Goal: Transaction & Acquisition: Obtain resource

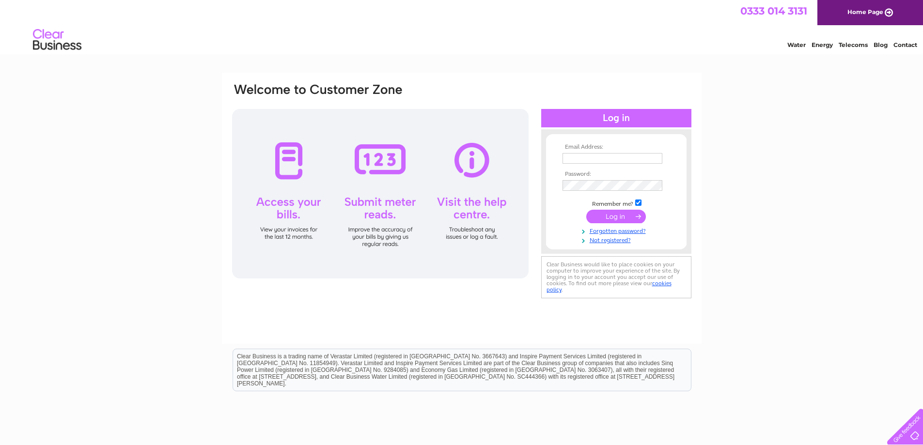
click at [578, 160] on input "text" at bounding box center [612, 158] width 100 height 11
type input "invoices@diginbruntsfield.co.uk"
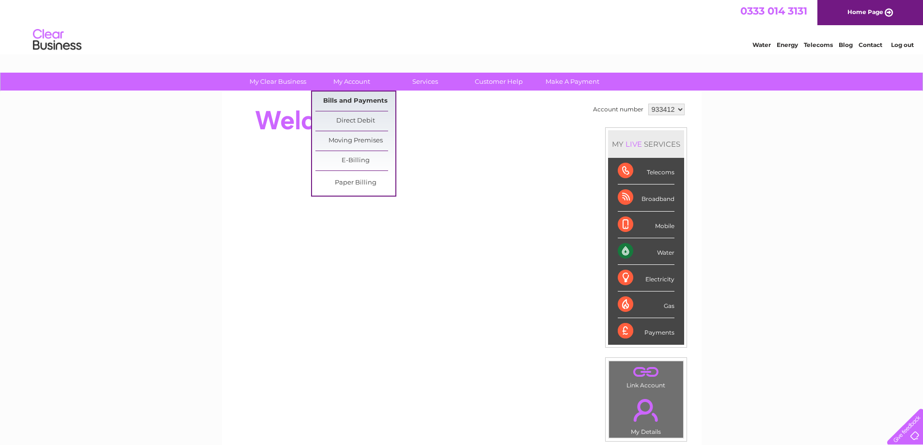
click at [365, 100] on link "Bills and Payments" at bounding box center [355, 101] width 80 height 19
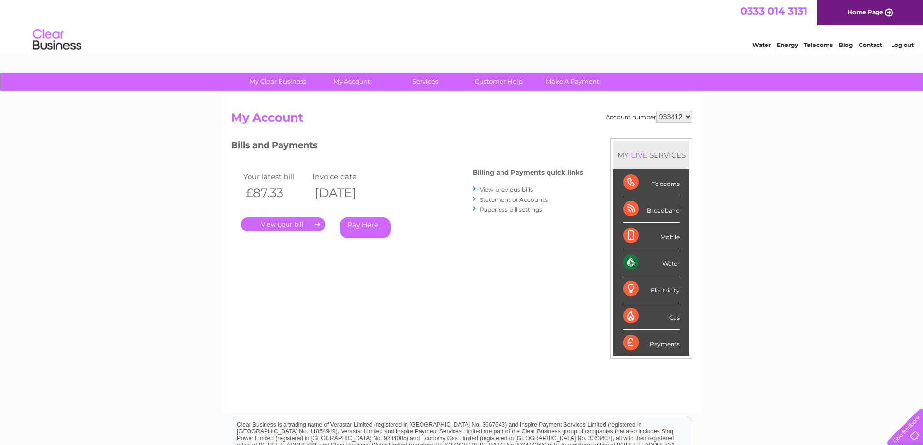
click at [486, 191] on link "View previous bills" at bounding box center [505, 189] width 53 height 7
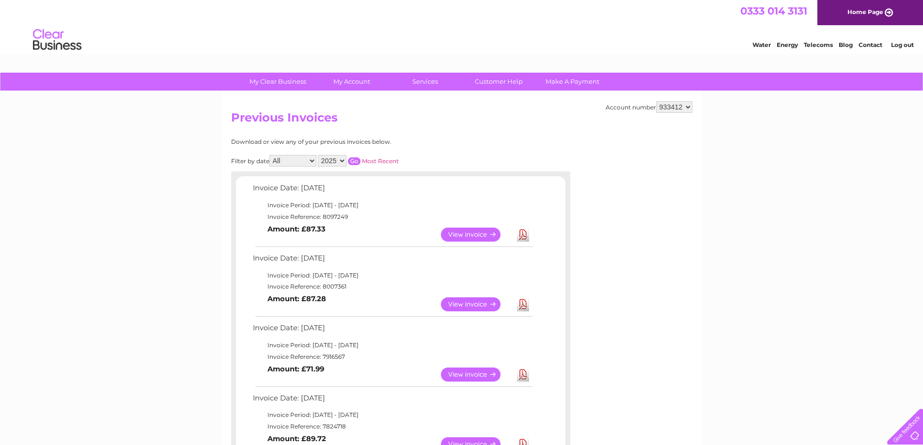
click at [456, 308] on link "View" at bounding box center [476, 304] width 71 height 14
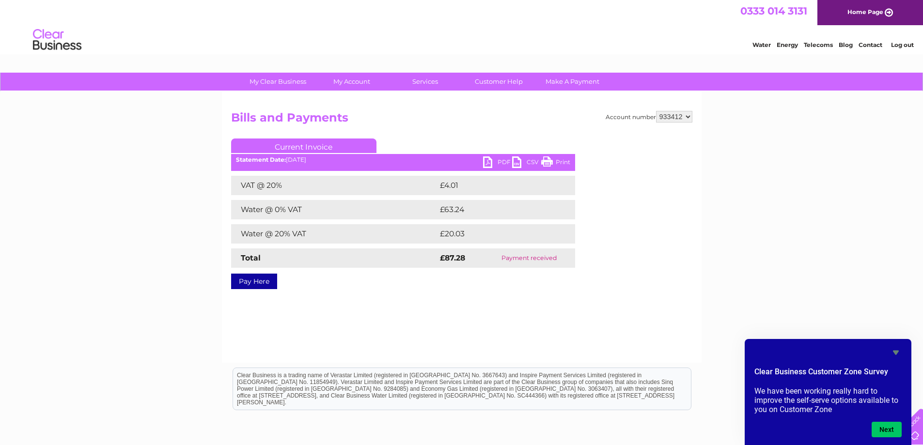
click at [500, 163] on link "PDF" at bounding box center [497, 163] width 29 height 14
click at [668, 117] on select "933412" at bounding box center [674, 117] width 36 height 12
click at [500, 135] on div "Account number 933412 Bills and Payments Current Invoice PDF CSV Print £4.01" at bounding box center [461, 198] width 461 height 175
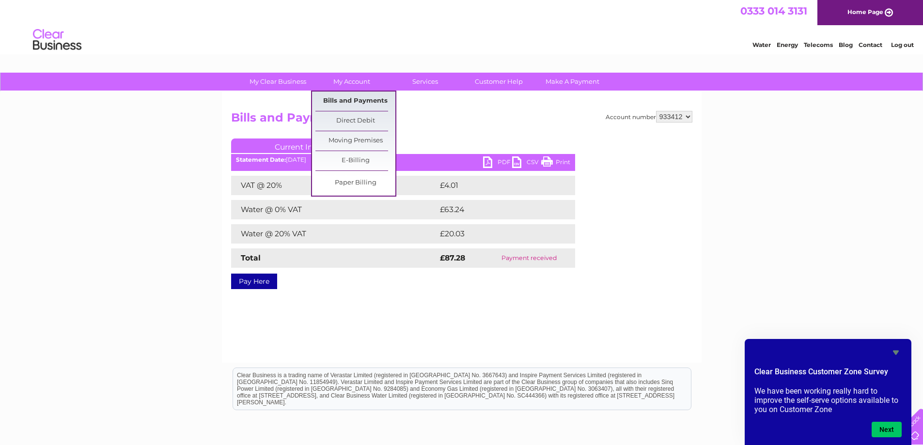
click at [343, 105] on link "Bills and Payments" at bounding box center [355, 101] width 80 height 19
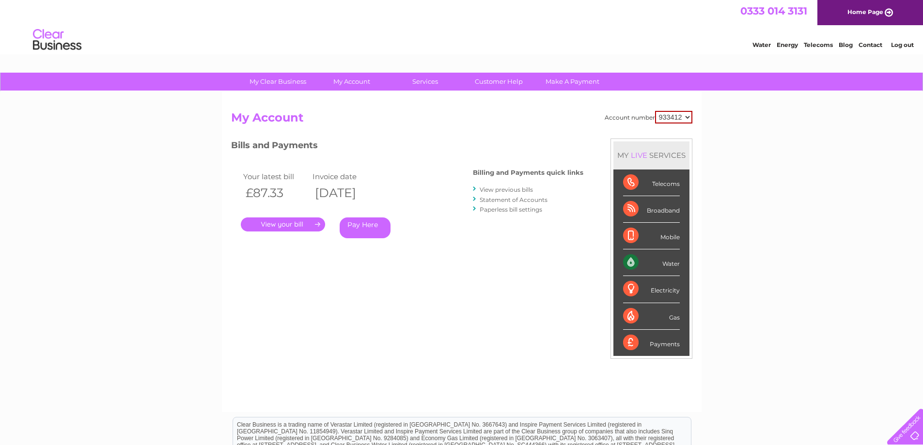
click at [312, 228] on link "." at bounding box center [283, 224] width 84 height 14
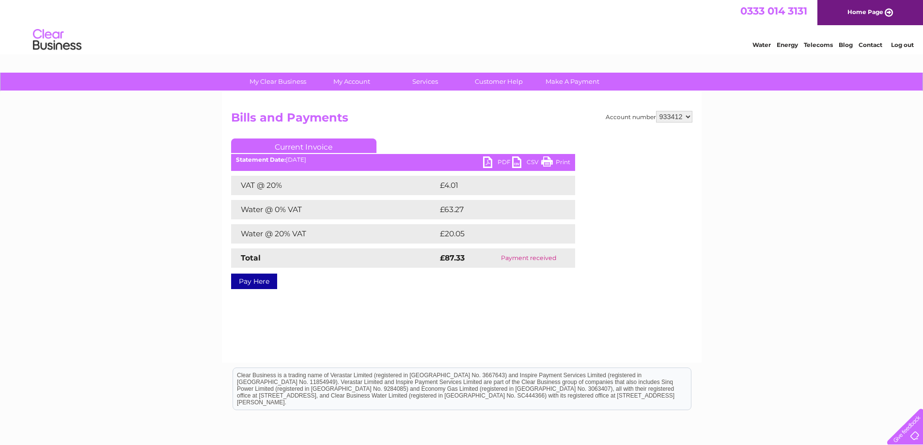
click at [489, 161] on link "PDF" at bounding box center [497, 163] width 29 height 14
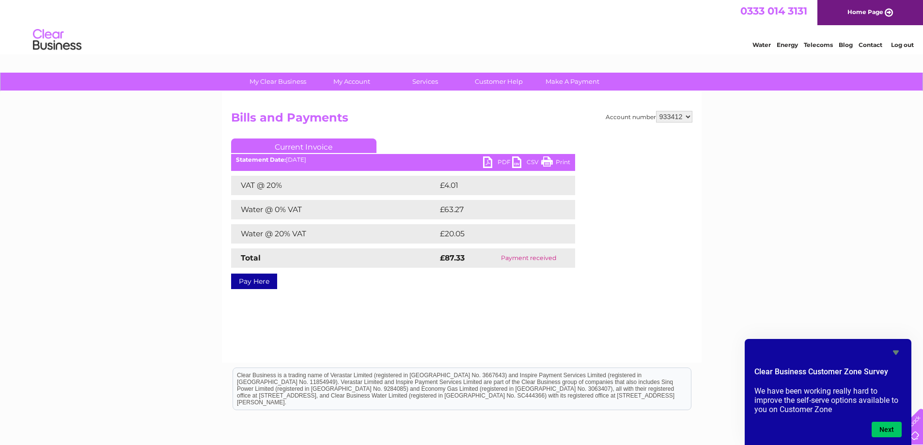
scroll to position [48, 0]
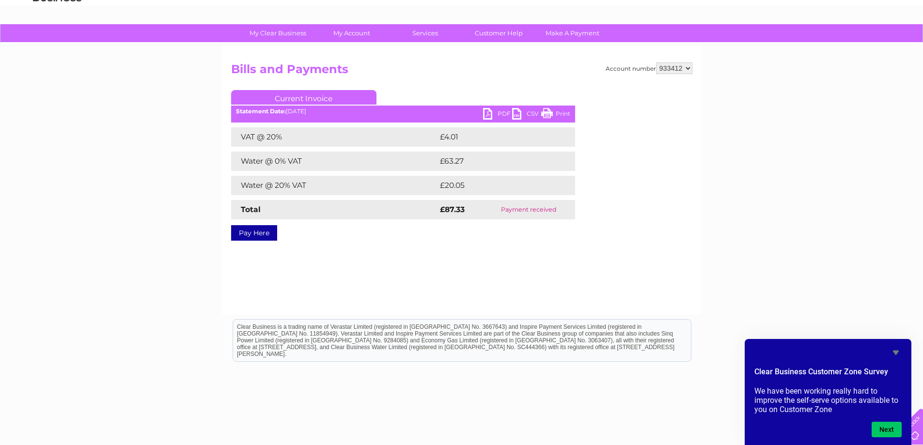
click at [896, 351] on icon "Hide survey" at bounding box center [895, 353] width 6 height 4
